Goal: Obtain resource: Obtain resource

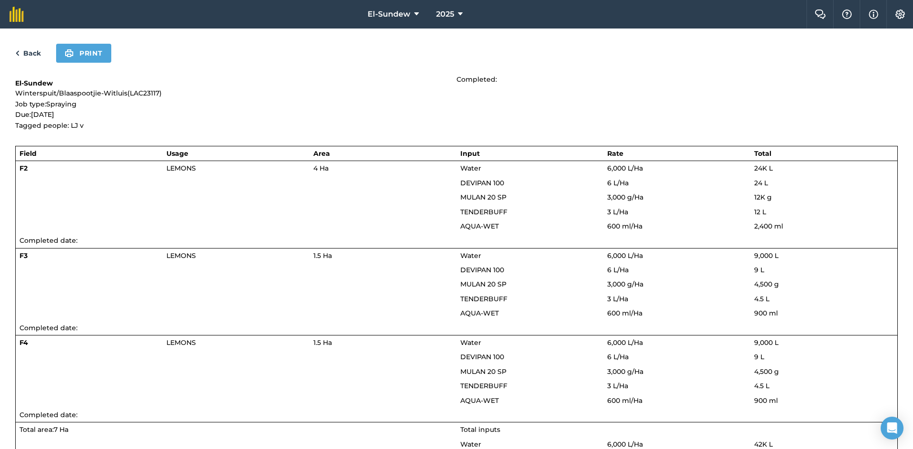
click at [23, 55] on link "Back" at bounding box center [28, 53] width 26 height 11
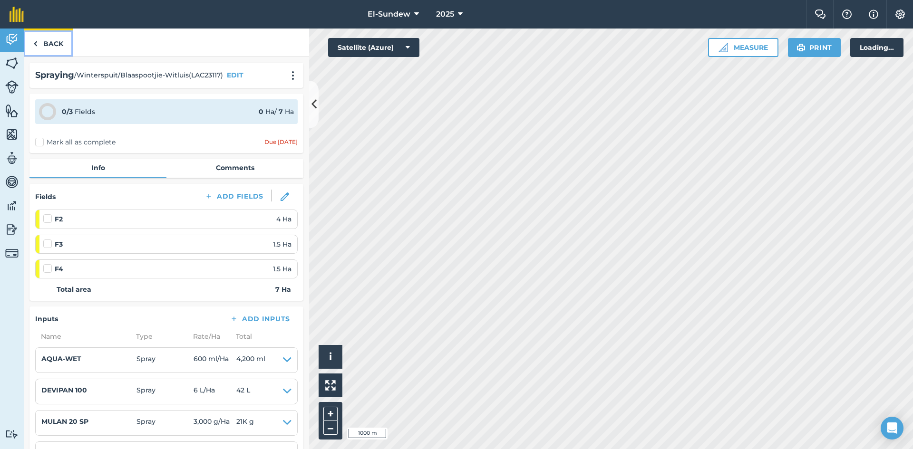
click at [48, 49] on link "Back" at bounding box center [48, 43] width 49 height 28
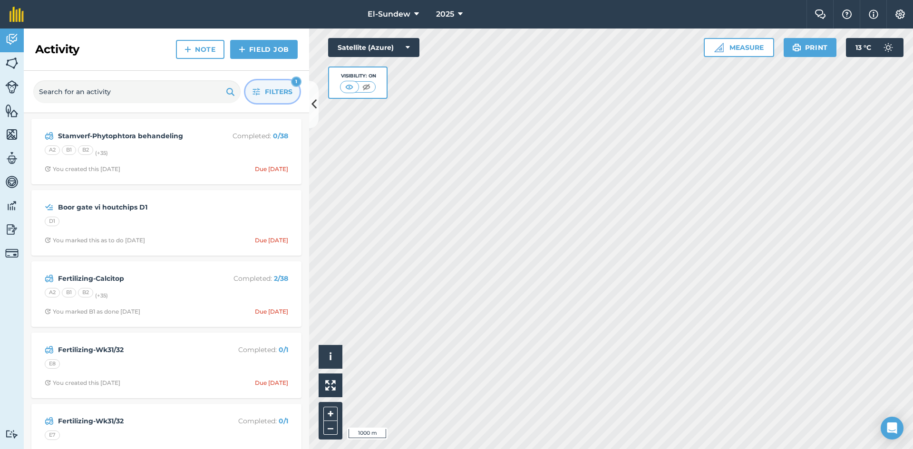
click at [255, 91] on icon "button" at bounding box center [257, 92] width 8 height 8
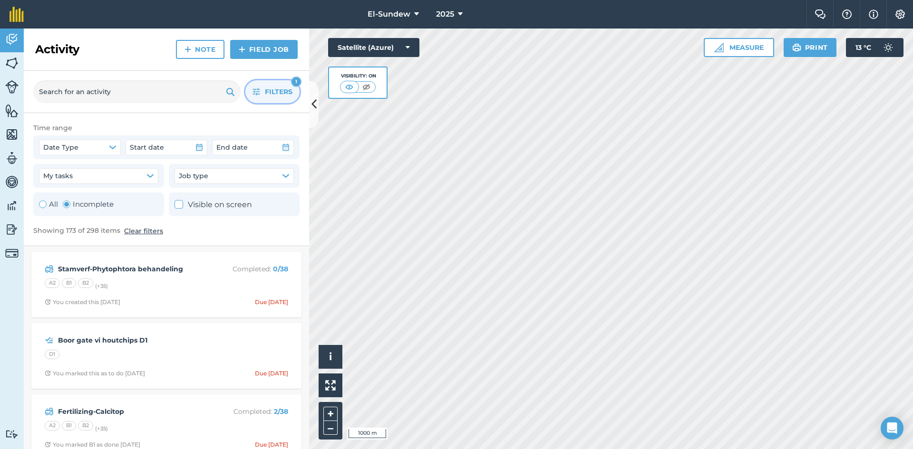
click at [69, 203] on div "Toggle Activity" at bounding box center [67, 205] width 8 height 8
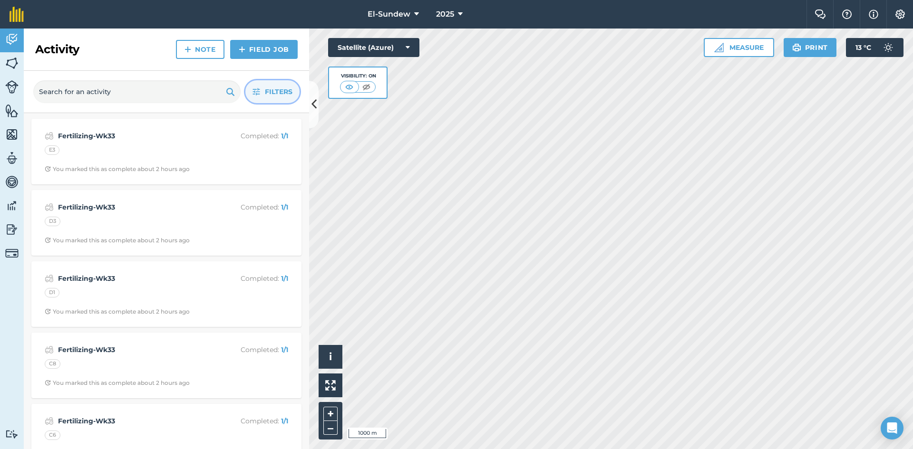
click at [257, 87] on button "Filters" at bounding box center [272, 91] width 54 height 23
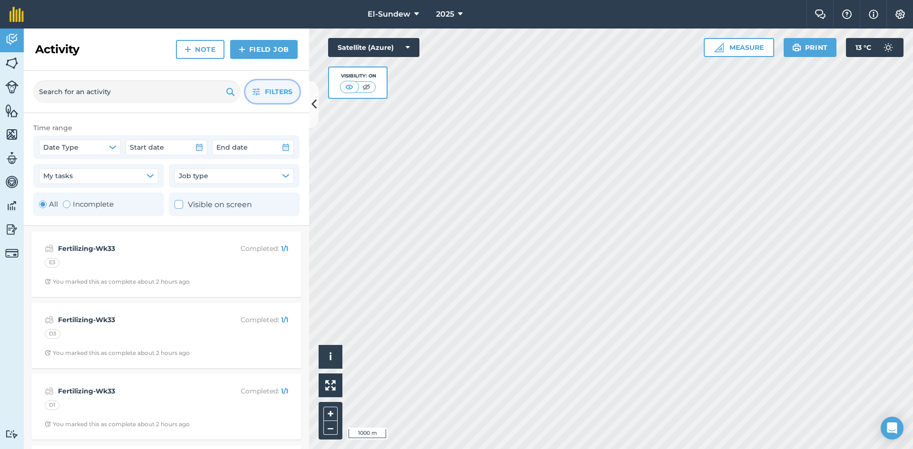
click at [97, 200] on label "Incomplete" at bounding box center [88, 204] width 51 height 11
radio input "false"
radio input "true"
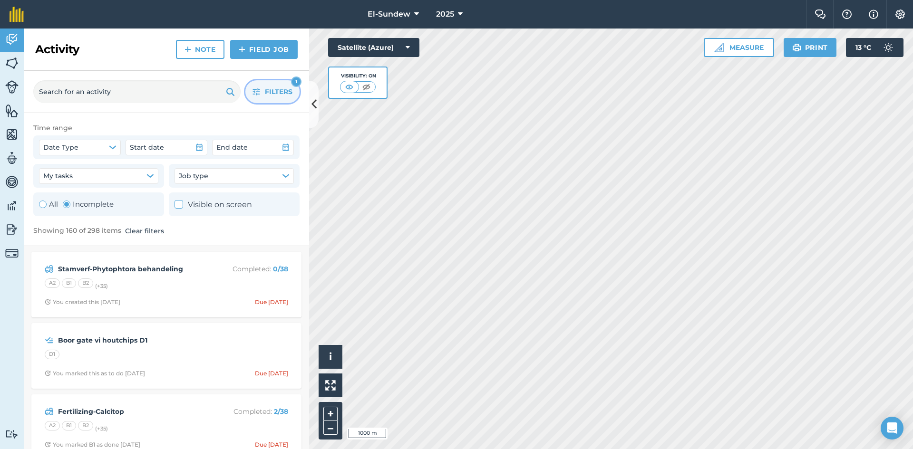
click at [256, 97] on button "Filters 1" at bounding box center [272, 91] width 54 height 23
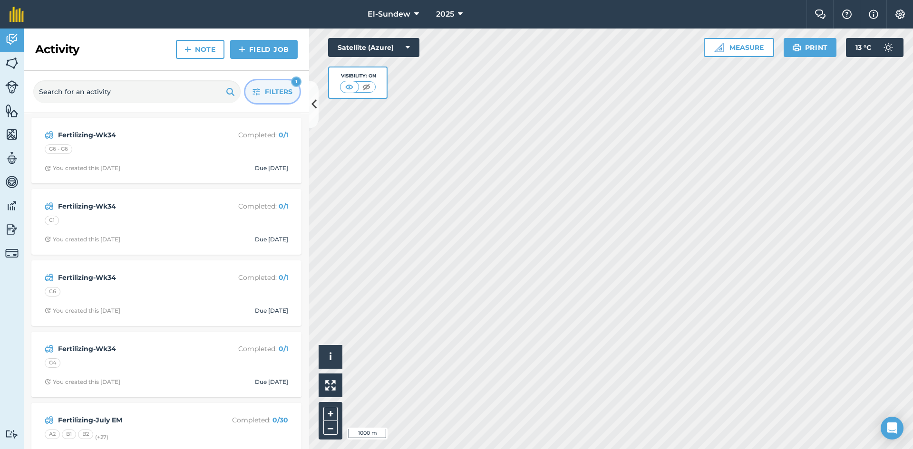
scroll to position [4755, 0]
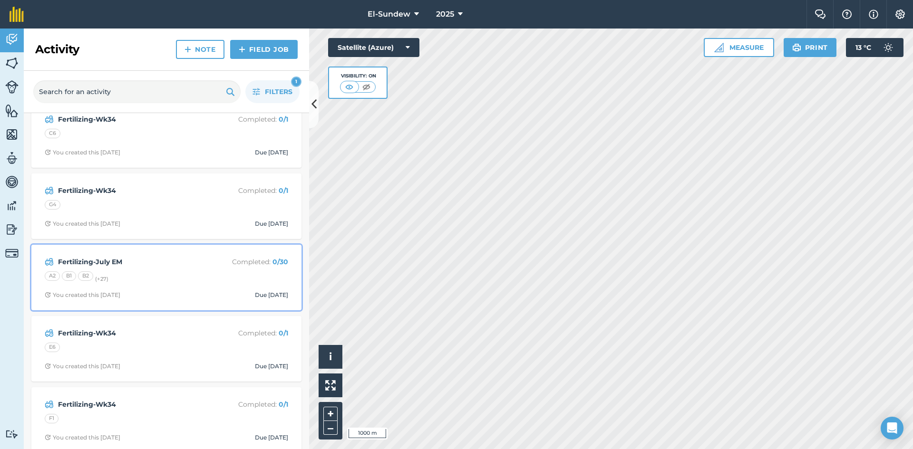
click at [188, 270] on div "Fertilizing-July EM Completed : 0 / 30 A2 B1 B2 (+ 27 ) You created this [DATE]…" at bounding box center [166, 278] width 259 height 54
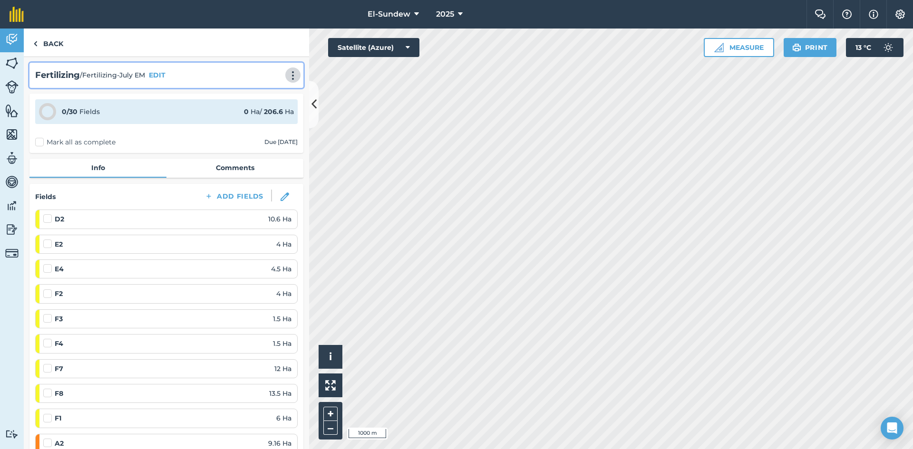
click at [291, 74] on img at bounding box center [292, 76] width 11 height 10
click at [263, 99] on link "Print" at bounding box center [273, 96] width 61 height 19
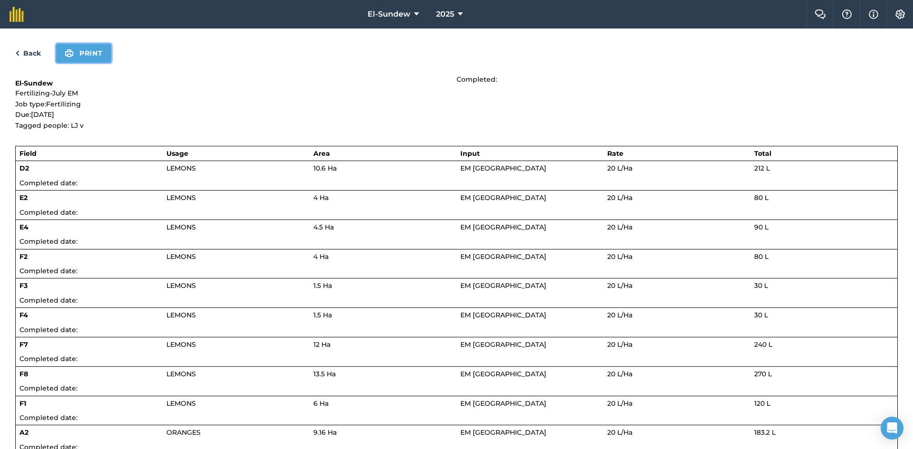
click at [86, 51] on button "Print" at bounding box center [83, 53] width 55 height 19
click at [94, 50] on button "Print" at bounding box center [83, 53] width 55 height 19
click at [88, 55] on button "Print" at bounding box center [83, 53] width 55 height 19
click at [99, 52] on button "Print" at bounding box center [83, 53] width 55 height 19
click at [84, 48] on button "Print" at bounding box center [83, 53] width 55 height 19
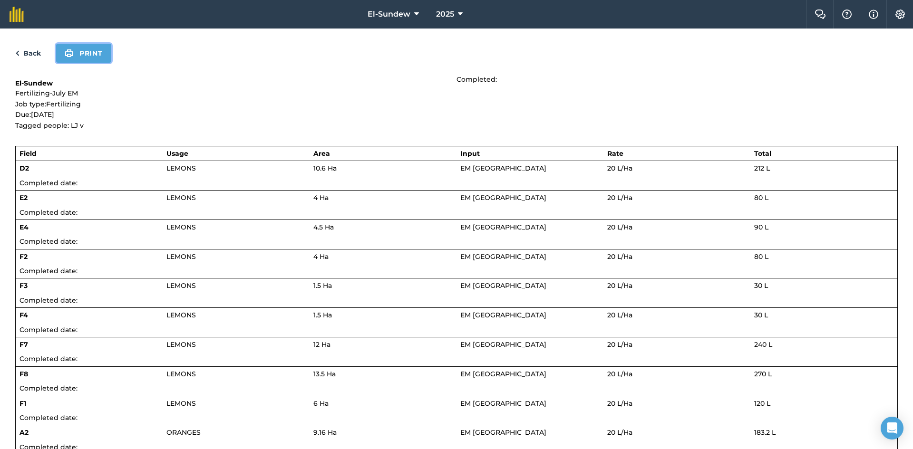
click at [100, 51] on button "Print" at bounding box center [83, 53] width 55 height 19
click at [30, 52] on link "Back" at bounding box center [28, 53] width 26 height 11
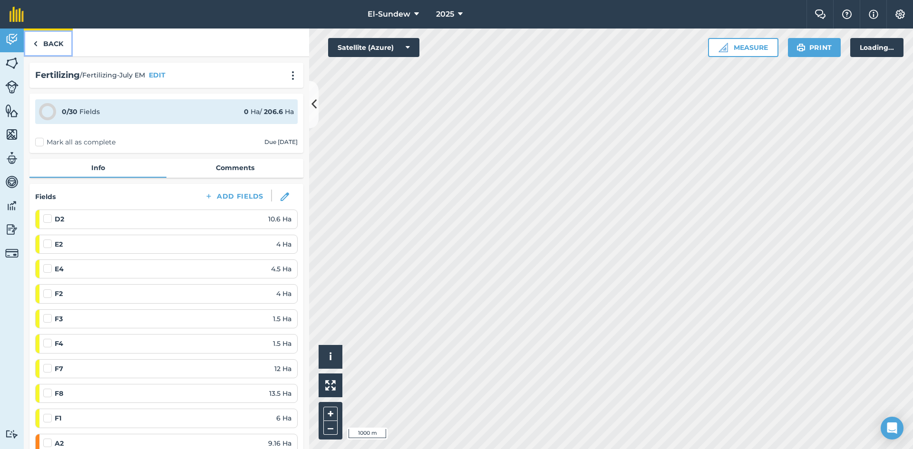
click at [37, 43] on img at bounding box center [35, 43] width 4 height 11
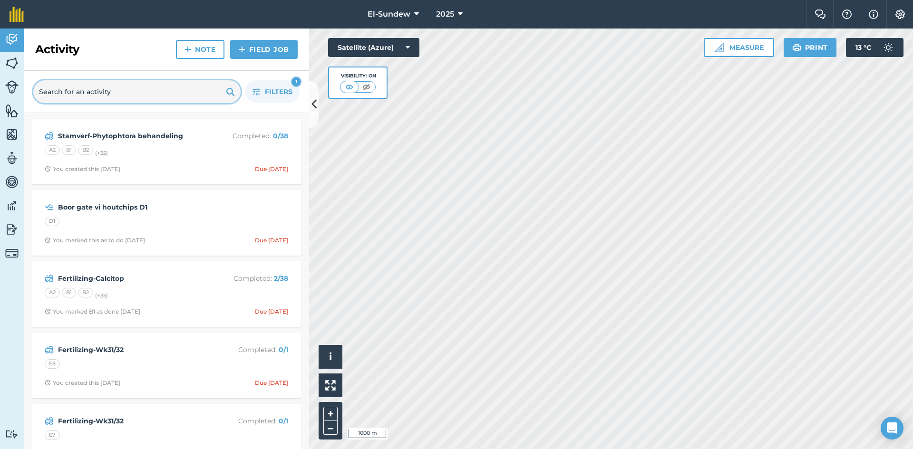
click at [131, 91] on input "text" at bounding box center [136, 91] width 207 height 23
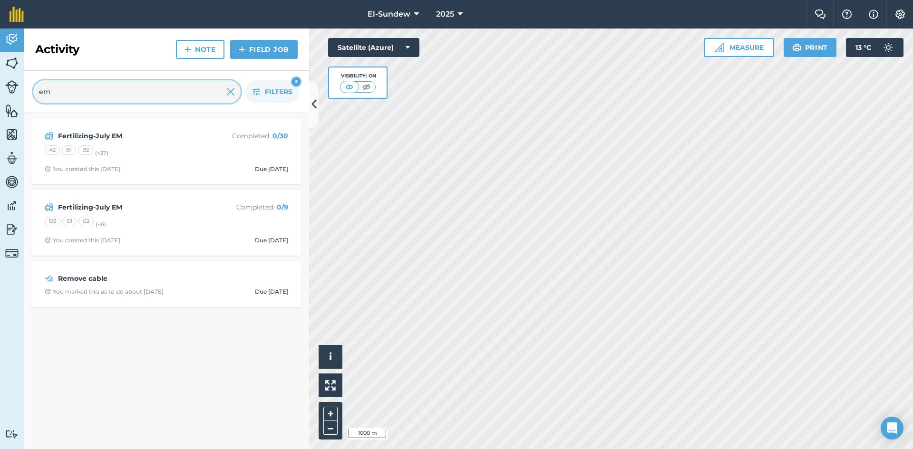
type input "em"
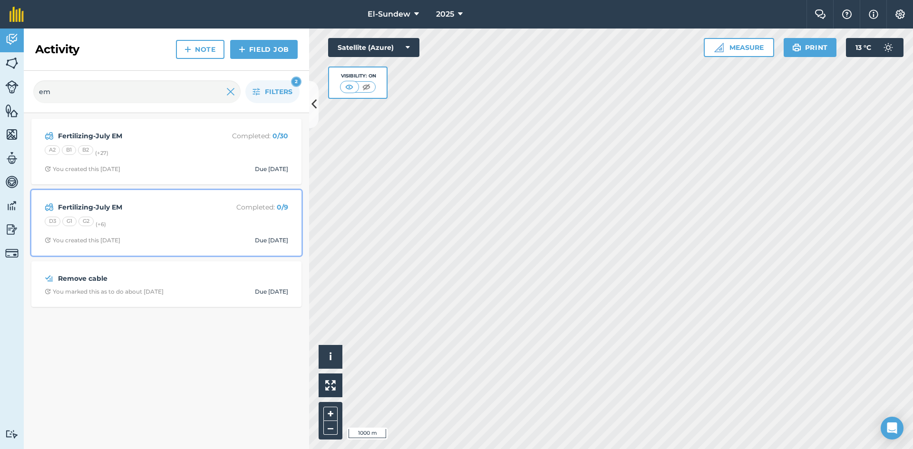
click at [149, 224] on div "D3 G1 G2 (+ 6 )" at bounding box center [166, 223] width 243 height 12
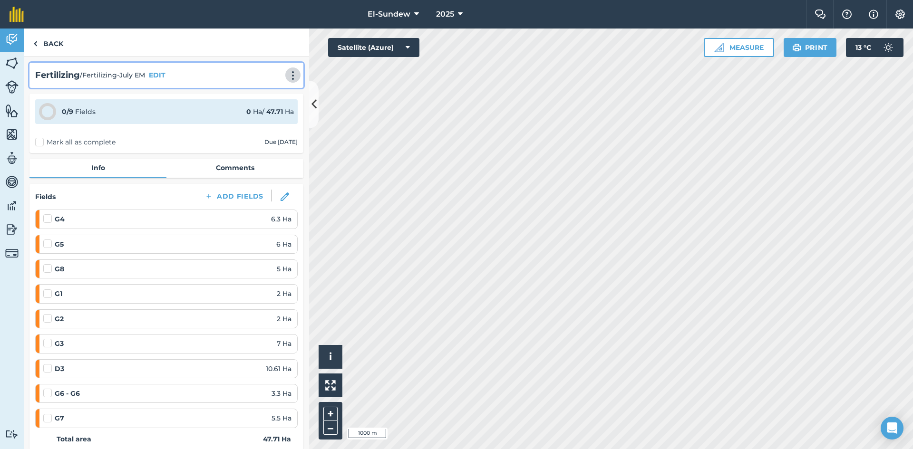
click at [287, 75] on img at bounding box center [292, 76] width 11 height 10
click at [262, 96] on link "Print" at bounding box center [273, 96] width 61 height 19
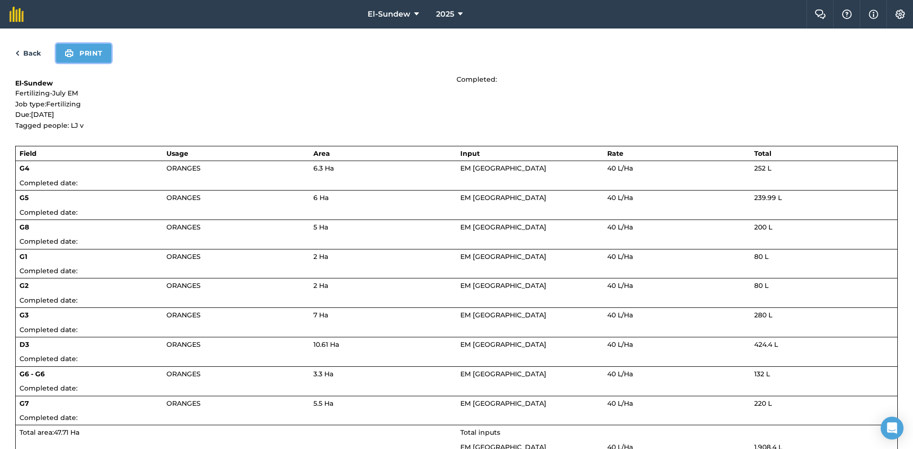
click at [87, 56] on button "Print" at bounding box center [83, 53] width 55 height 19
click at [32, 58] on link "Back" at bounding box center [28, 53] width 26 height 11
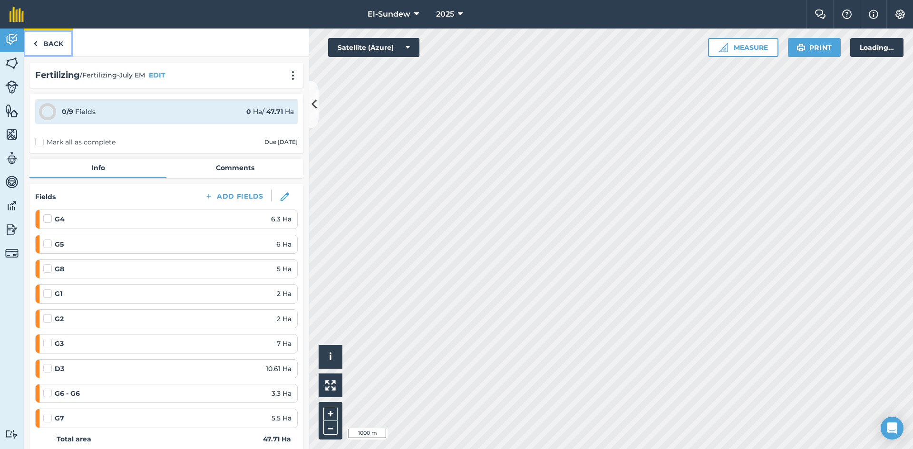
click at [57, 40] on link "Back" at bounding box center [48, 43] width 49 height 28
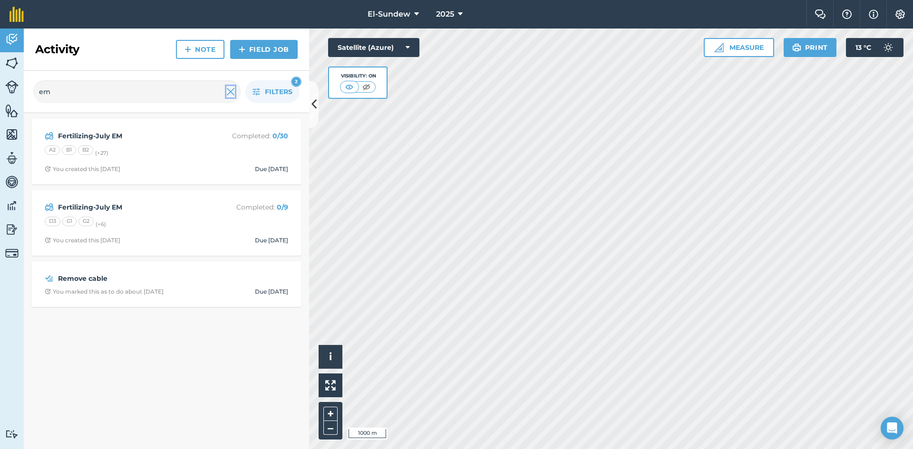
click at [230, 93] on img at bounding box center [230, 91] width 9 height 11
